Goal: Navigation & Orientation: Find specific page/section

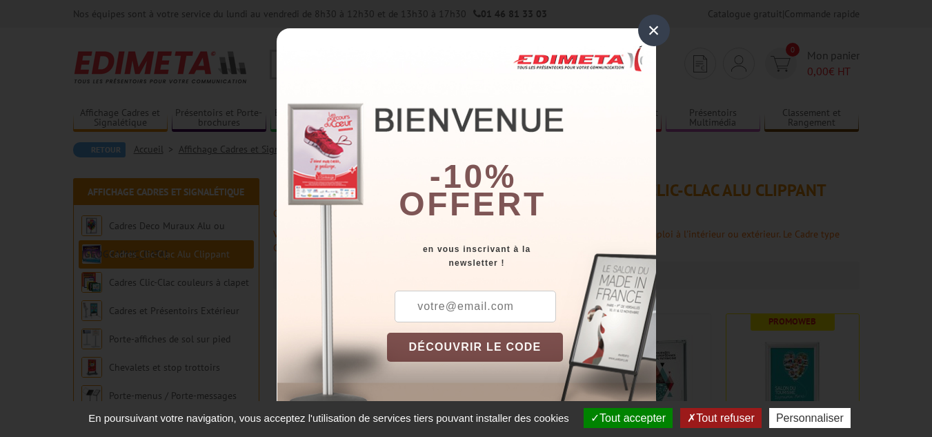
click at [652, 30] on div "×" at bounding box center [654, 30] width 32 height 32
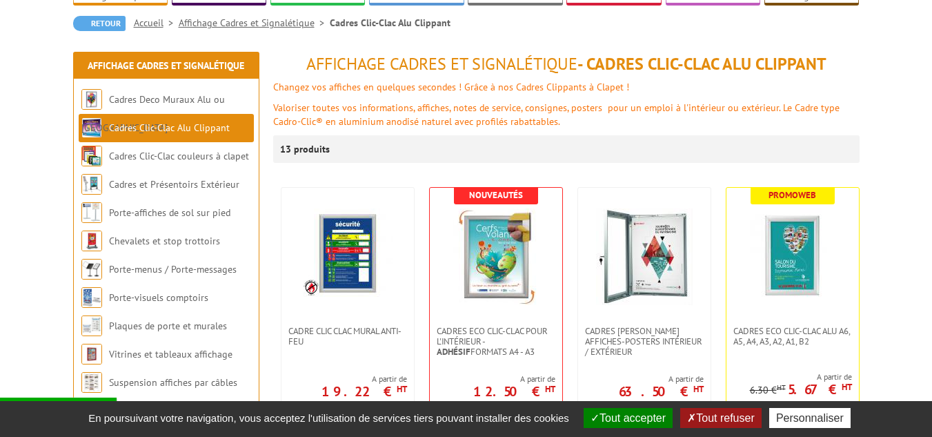
scroll to position [138, 0]
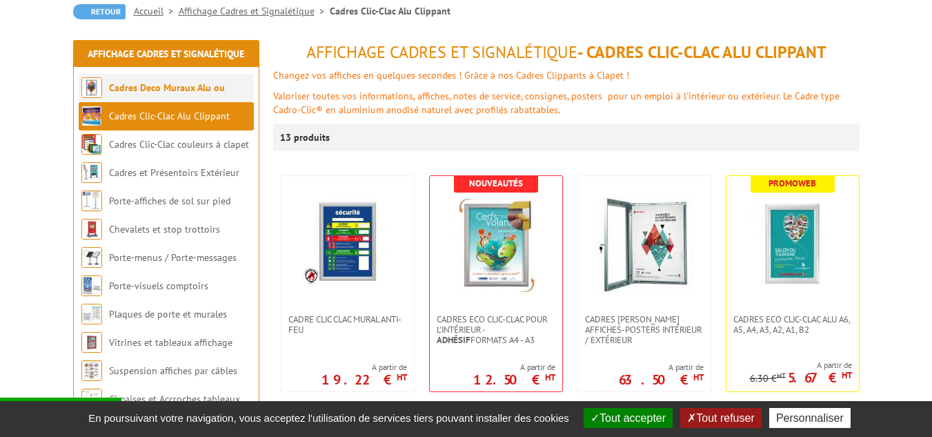
click at [146, 84] on link "Cadres Deco Muraux Alu ou [GEOGRAPHIC_DATA]" at bounding box center [153, 101] width 144 height 41
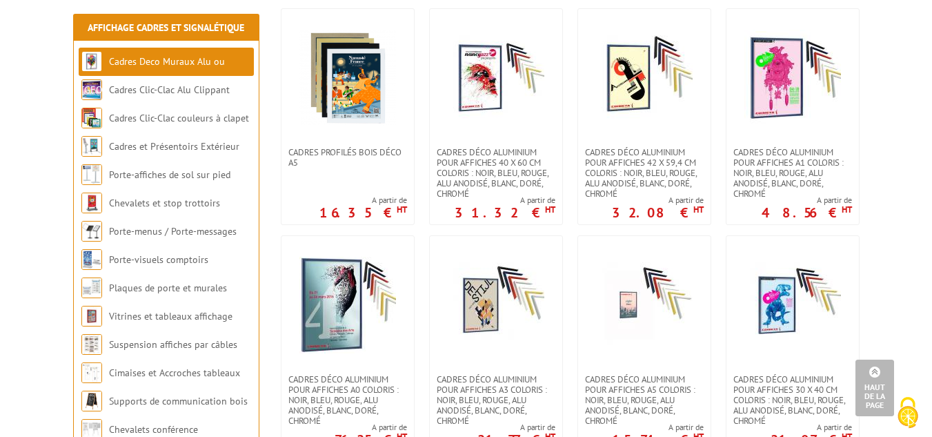
scroll to position [882, 0]
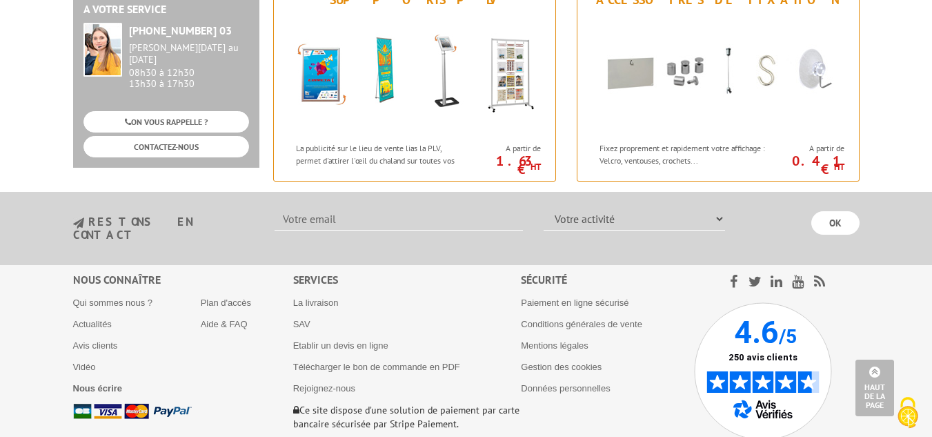
scroll to position [1863, 0]
